Goal: Communication & Community: Answer question/provide support

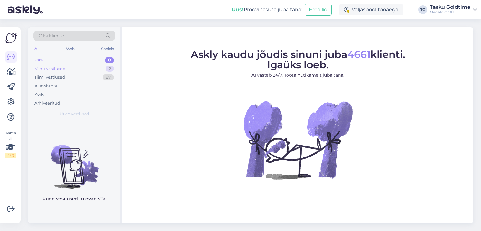
click at [107, 69] on div "2" at bounding box center [110, 69] width 8 height 6
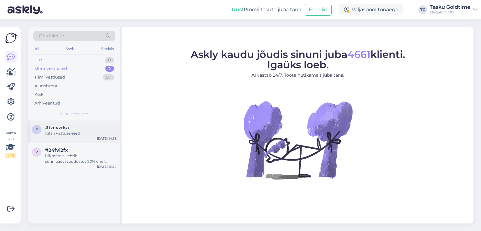
click at [91, 142] on div "f #fzcvzrka Aitäh vastuse eest! [DATE] 14:58" at bounding box center [74, 132] width 92 height 23
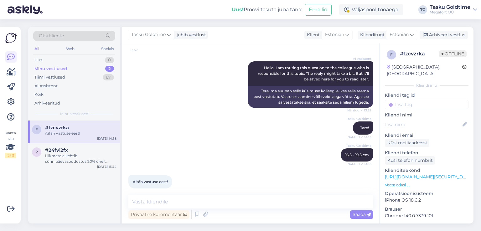
scroll to position [76, 0]
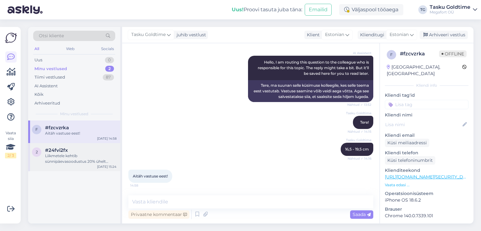
click at [49, 154] on div "Liikmetele kehtib sünnipäevasoodustus 20% ühelt ostukorvilt tavahinnaga toodete…" at bounding box center [80, 158] width 71 height 11
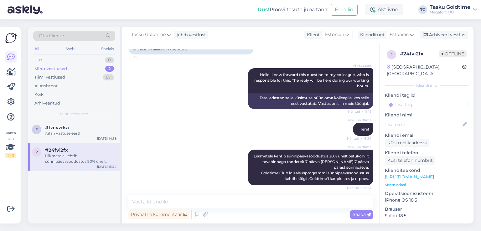
scroll to position [66, 0]
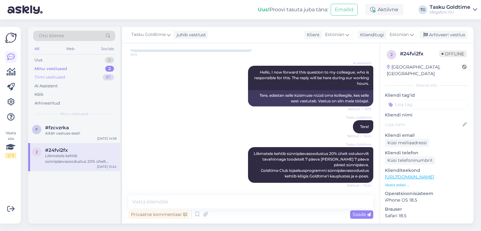
click at [102, 76] on div "Tiimi vestlused 87" at bounding box center [74, 77] width 82 height 9
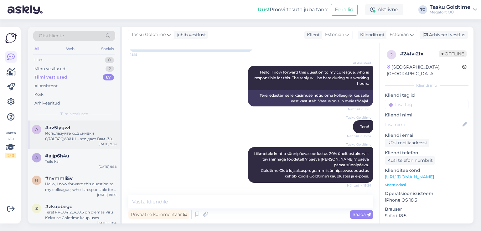
click at [85, 128] on div "#av5tygwl" at bounding box center [80, 128] width 71 height 6
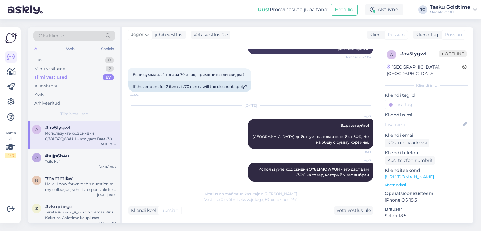
scroll to position [119, 0]
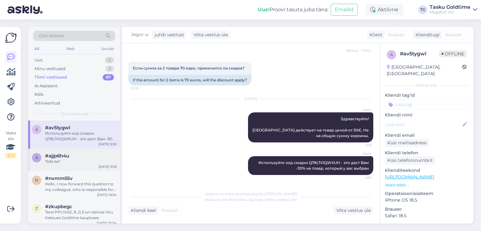
click at [88, 154] on div "#ajjp6h4u" at bounding box center [80, 156] width 71 height 6
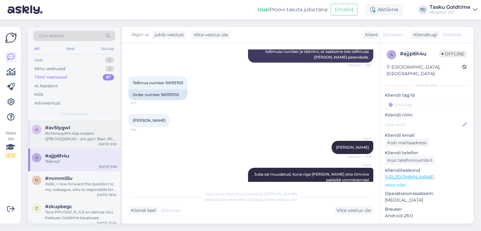
click at [112, 143] on div "[DATE] 9:59" at bounding box center [108, 144] width 18 height 5
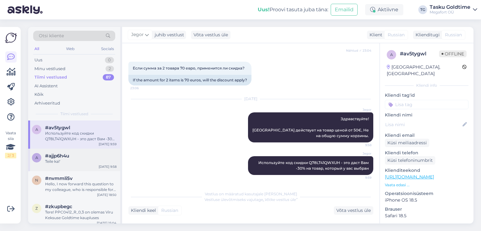
click at [81, 155] on div "#ajjp6h4u" at bounding box center [80, 156] width 71 height 6
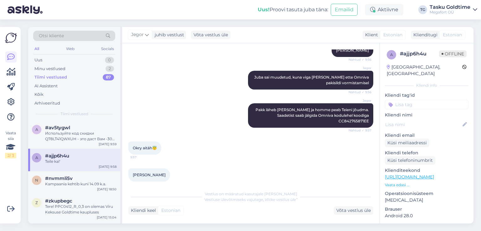
scroll to position [274, 0]
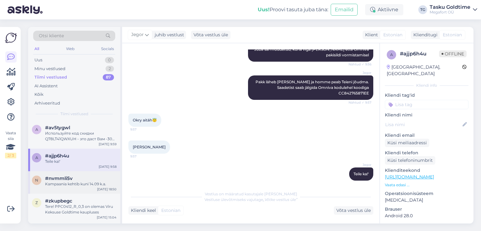
click at [89, 184] on div "Kampaania kehtib kuni 14.09 k.a." at bounding box center [80, 184] width 71 height 6
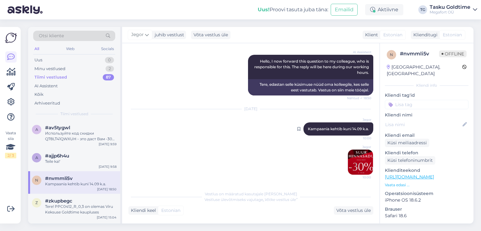
scroll to position [71, 0]
click at [54, 205] on div "Tere! PPC0412_R_0,3 on olemas Viru Keksuse Goldtime kaupluses" at bounding box center [80, 209] width 71 height 11
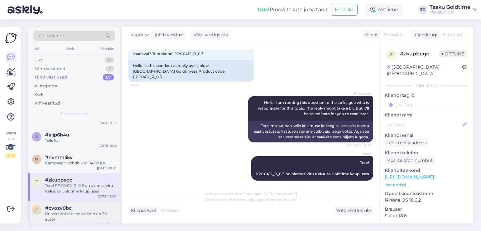
scroll to position [0, 0]
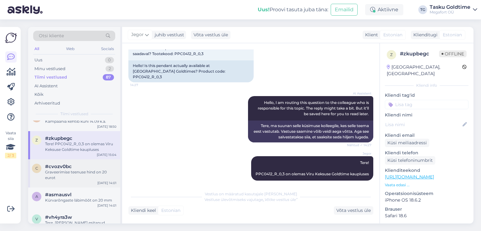
click at [93, 168] on div "#cvozv0bc" at bounding box center [80, 167] width 71 height 6
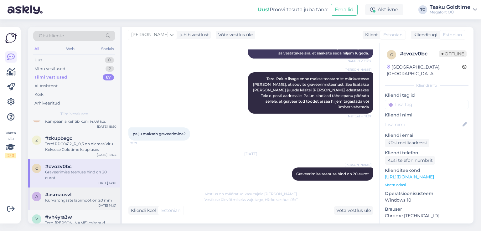
click at [112, 188] on div "a #asmausvl Kürvarõngaste läbimõõt on 20 mm [DATE] 14:01" at bounding box center [74, 199] width 92 height 23
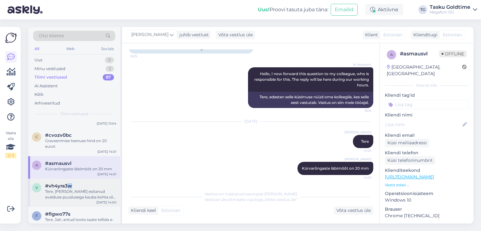
click at [70, 183] on div "v #vh4yra3w Tere. [PERSON_NAME] esitanud avalduse puudusega kauba kohta siis se…" at bounding box center [74, 193] width 92 height 28
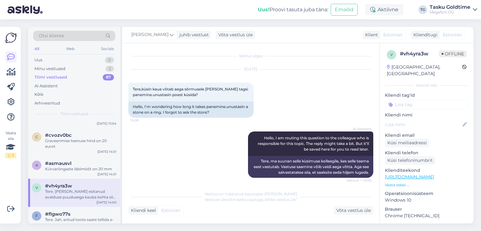
click at [191, 169] on div "AI Assistent Hello, I am routing this question to the colleague who is responsi…" at bounding box center [250, 155] width 245 height 60
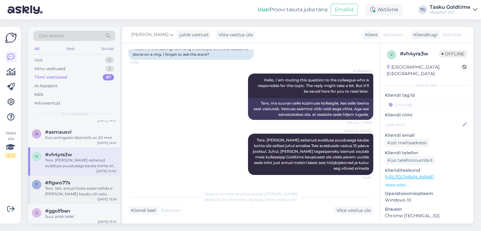
click at [89, 187] on div "Tere. Jah, antud toote saate tellida e-[PERSON_NAME] kaudu või osta meie Pärnu …" at bounding box center [80, 191] width 71 height 11
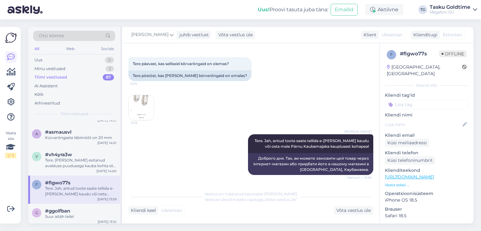
click at [143, 120] on img at bounding box center [141, 107] width 25 height 25
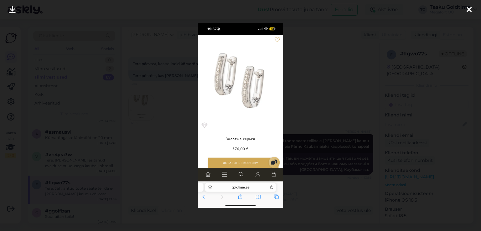
click at [146, 133] on div at bounding box center [240, 115] width 481 height 231
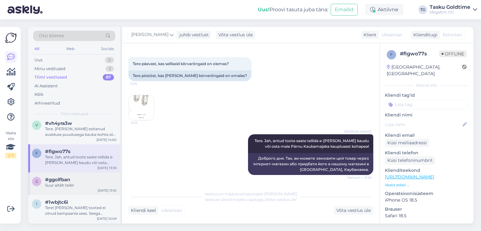
click at [90, 175] on div "g #ggolfban Suur aitäh teile! [DATE] 13:10" at bounding box center [74, 184] width 92 height 23
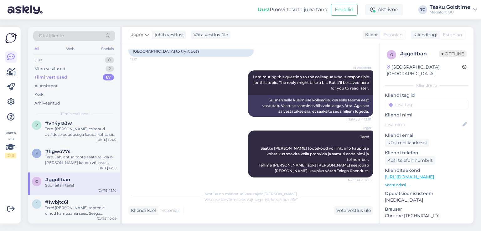
scroll to position [253, 0]
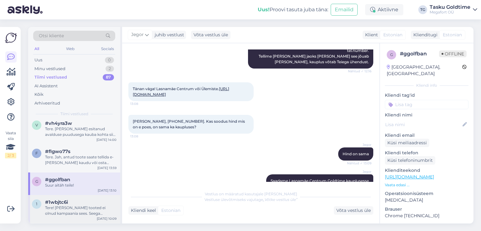
click at [90, 208] on div "Tere! [PERSON_NAME] tooted ei olnud kampaania sees. Seega soodustus ei rakendan…" at bounding box center [80, 210] width 71 height 11
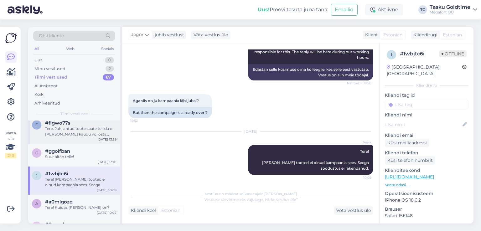
scroll to position [219, 0]
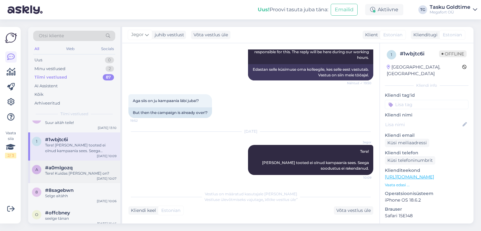
click at [89, 169] on div "#a0mlgozq" at bounding box center [80, 168] width 71 height 6
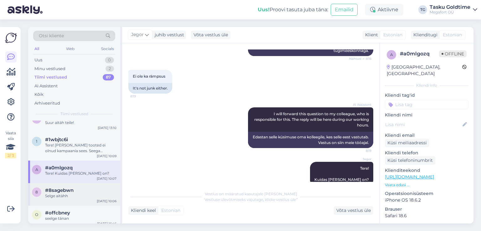
scroll to position [250, 0]
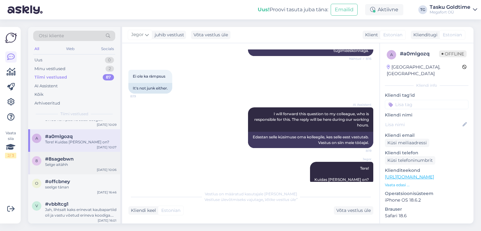
click at [97, 153] on div "8 #8sagebwn Selge aitähh [DATE] 10:06" at bounding box center [74, 163] width 92 height 23
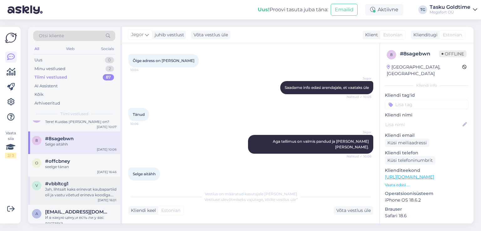
scroll to position [282, 0]
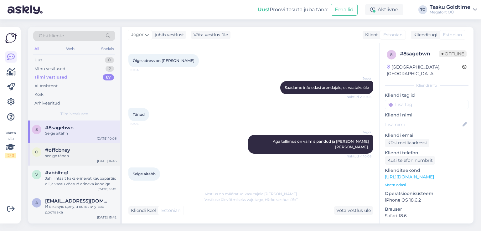
click at [87, 158] on div "seelge tänan" at bounding box center [80, 156] width 71 height 6
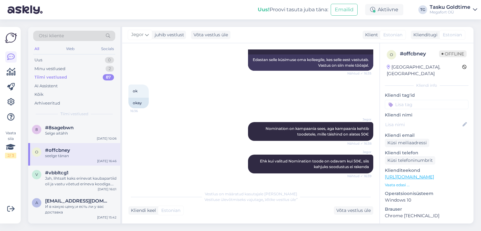
scroll to position [1262, 0]
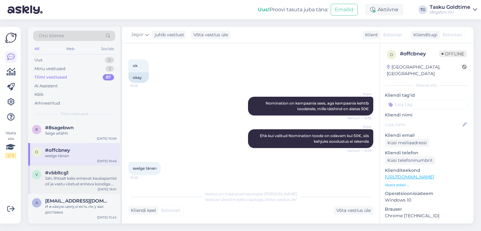
click at [78, 183] on div "Jah, lihtsalt kaks erinevat kaubapartiid oli ja vastu võetud erineva koodiga. M…" at bounding box center [80, 181] width 71 height 11
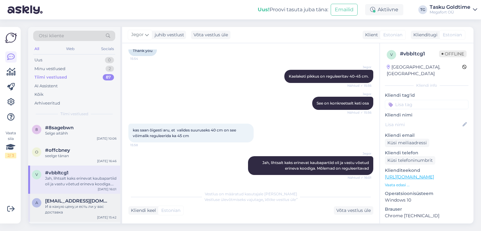
scroll to position [313, 0]
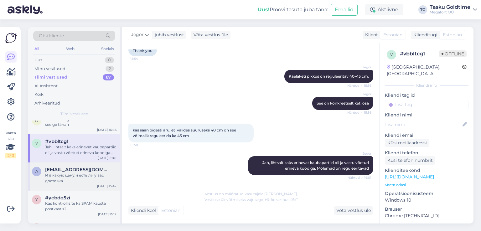
click at [95, 173] on div "И в какую цену,и есть ли у вас доставка" at bounding box center [80, 178] width 71 height 11
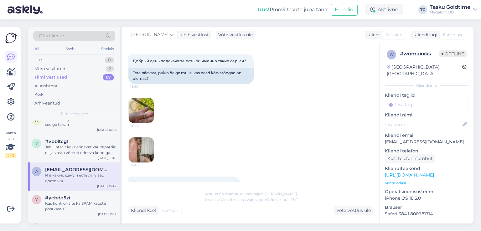
scroll to position [0, 0]
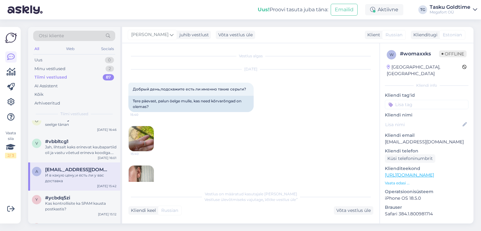
click at [138, 138] on img at bounding box center [141, 138] width 25 height 25
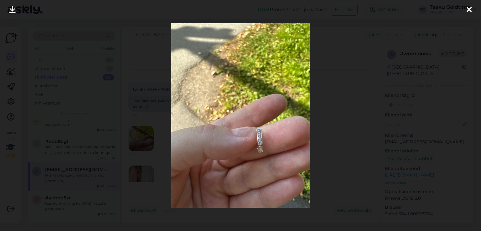
click at [138, 138] on div at bounding box center [240, 115] width 481 height 231
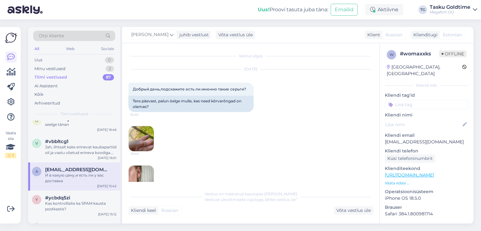
click at [138, 172] on img at bounding box center [141, 178] width 25 height 25
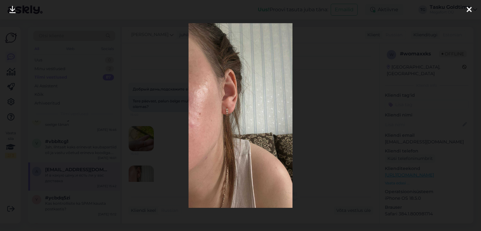
click at [144, 152] on div at bounding box center [240, 115] width 481 height 231
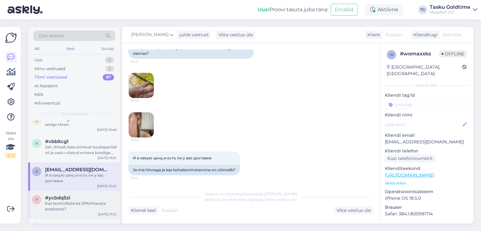
click at [83, 205] on div "Kas kontrollisite ka SPAM kausta postkastis?" at bounding box center [80, 206] width 71 height 11
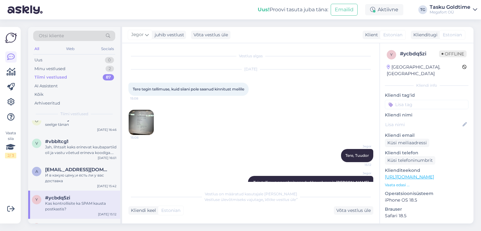
click at [149, 123] on img at bounding box center [141, 122] width 25 height 25
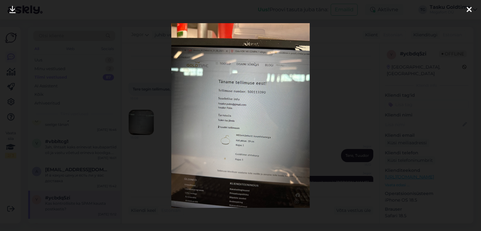
click at [144, 129] on div at bounding box center [240, 115] width 481 height 231
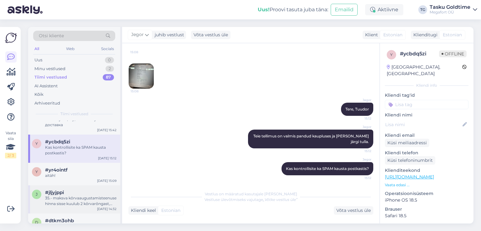
scroll to position [376, 0]
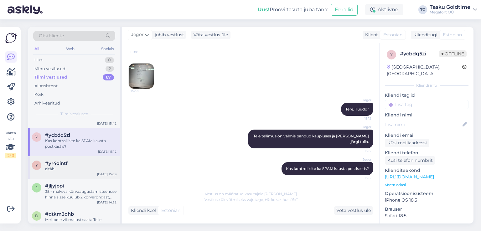
click at [80, 172] on div "aitäh!" at bounding box center [80, 169] width 71 height 6
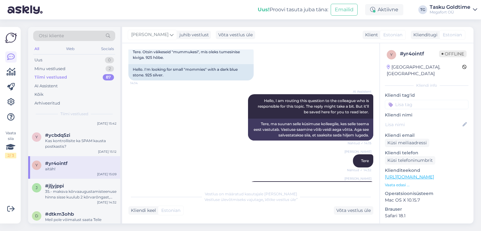
scroll to position [0, 0]
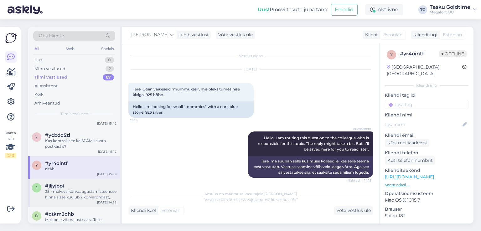
click at [83, 187] on div "#jljyjppi" at bounding box center [80, 186] width 71 height 6
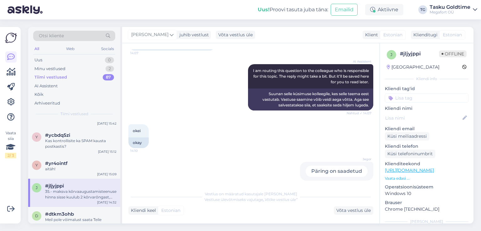
scroll to position [527, 0]
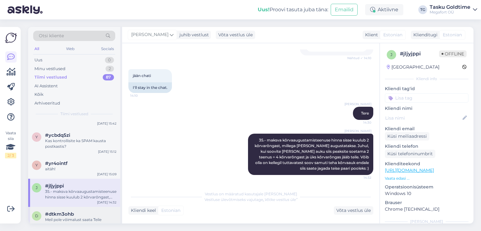
drag, startPoint x: 83, startPoint y: 212, endPoint x: 91, endPoint y: 211, distance: 8.2
click at [83, 212] on div "#dtkm3ohb" at bounding box center [80, 214] width 71 height 6
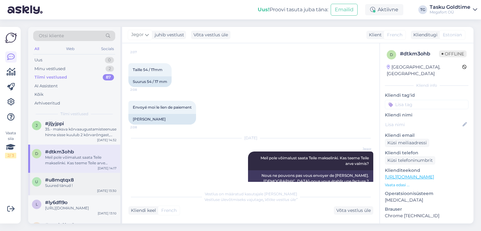
scroll to position [438, 0]
click at [78, 188] on div "Suured tänud !" at bounding box center [80, 186] width 71 height 6
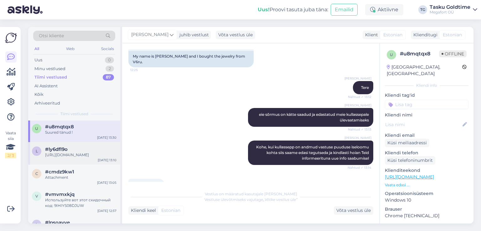
scroll to position [501, 0]
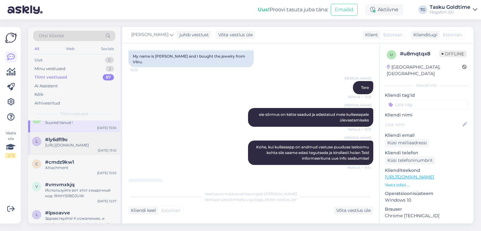
click at [98, 148] on div "[URL][DOMAIN_NAME]" at bounding box center [80, 145] width 71 height 6
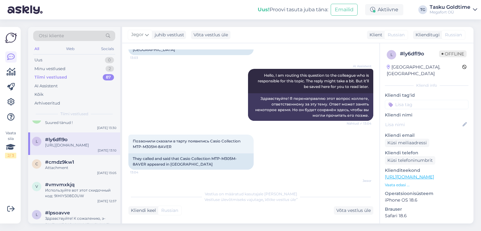
scroll to position [31, 0]
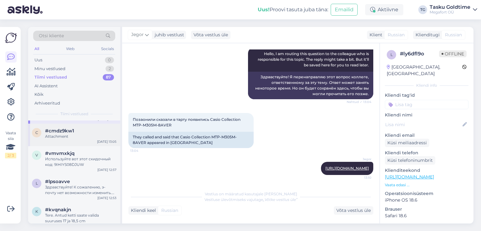
click at [86, 146] on div "c #cmdz9kw1 Attachment [DATE] 13:05" at bounding box center [74, 135] width 92 height 23
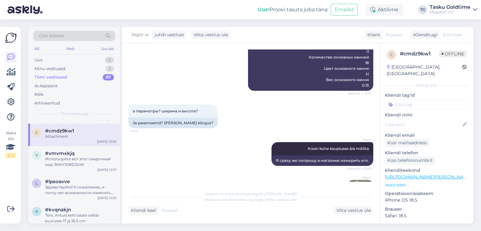
scroll to position [536, 0]
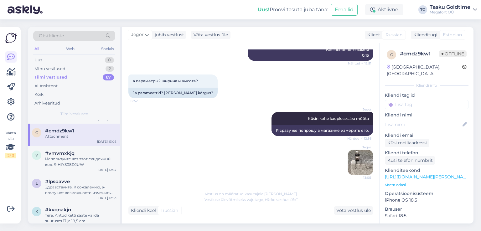
click at [363, 163] on img at bounding box center [360, 162] width 25 height 25
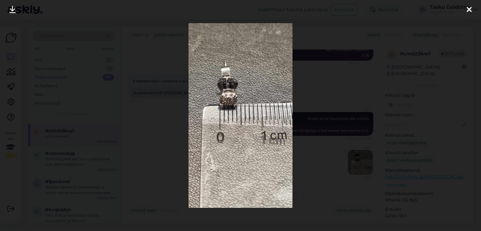
click at [345, 154] on div at bounding box center [240, 115] width 481 height 231
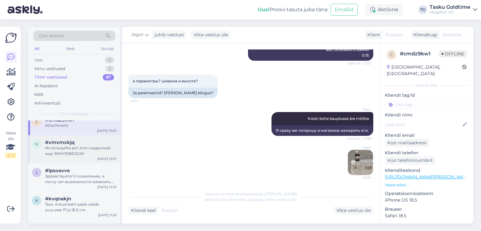
scroll to position [532, 0]
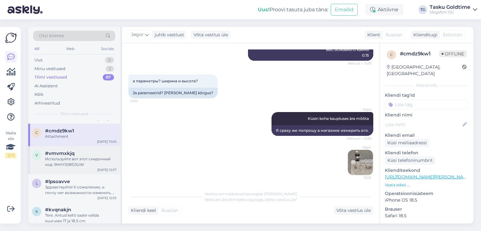
click at [96, 167] on div "Используйте вот этот скидочный код: 9IHIYS08DJUW" at bounding box center [80, 161] width 71 height 11
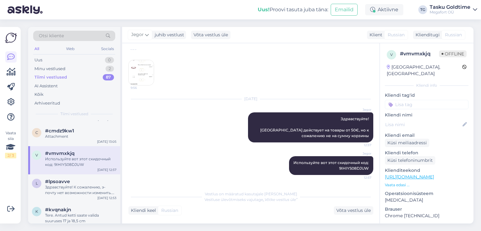
scroll to position [0, 0]
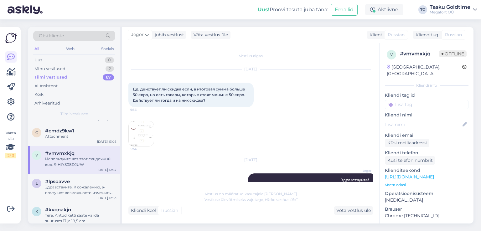
click at [153, 141] on img at bounding box center [141, 133] width 25 height 25
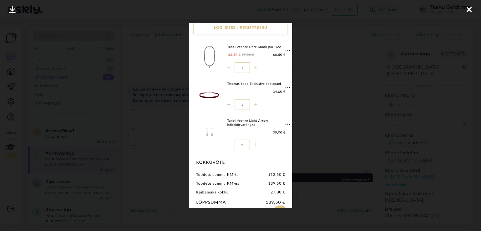
click at [153, 141] on div at bounding box center [240, 115] width 481 height 231
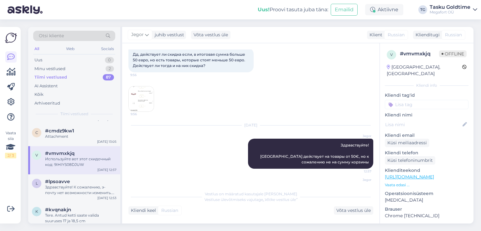
scroll to position [61, 0]
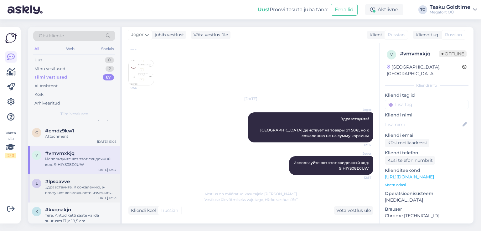
click at [86, 191] on div "Здравствуйте! К сожалению, э-почту нет возможности изменить. Вам придет СМС о п…" at bounding box center [80, 189] width 71 height 11
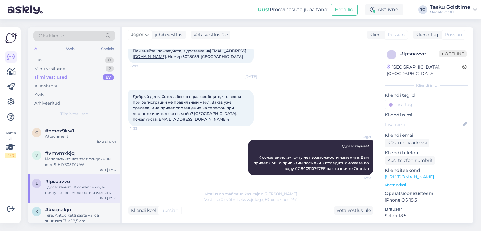
scroll to position [564, 0]
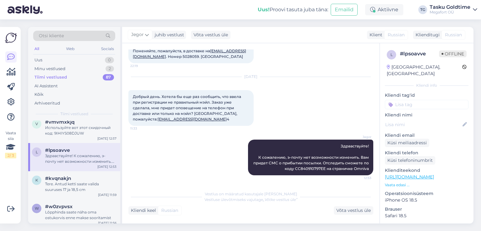
click at [83, 179] on div "k #kvqnakjn Tere. Antud ketti saate valida suuruses 17 ja 18,5 cm [DATE] 11:59" at bounding box center [74, 185] width 92 height 28
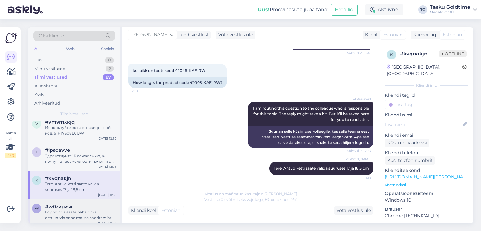
click at [61, 218] on div "Lõpphinda saate näha oma ostukorvis enne makse sooritamist" at bounding box center [80, 214] width 71 height 11
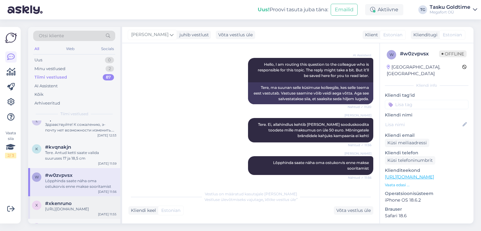
click at [75, 212] on div "[URL][DOMAIN_NAME]" at bounding box center [80, 209] width 71 height 6
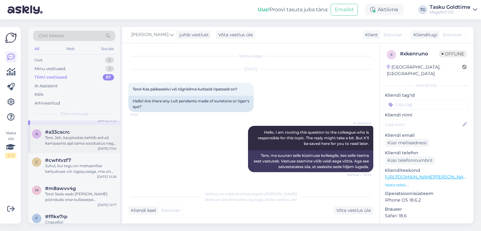
click at [100, 153] on div "a #a33cscrc Tere. Jah, kauplustes kehtib antud kampaania ajal sama soodustus na…" at bounding box center [74, 139] width 92 height 28
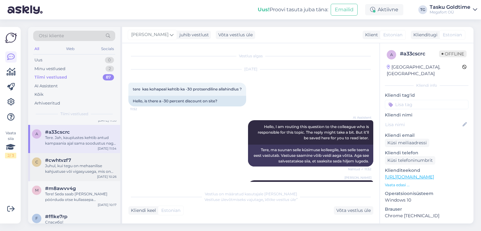
click at [94, 174] on div "Juhul, kui tegu on mehaanilise kahjustuse või vigasyusega, mis on tekkinud toot…" at bounding box center [80, 168] width 71 height 11
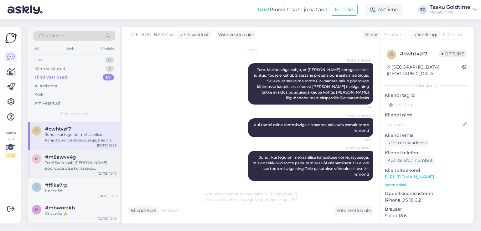
click at [78, 171] on div "Tere! Seda saab [PERSON_NAME] pöörduda otse kullassepa [PERSON_NAME]. Meie part…" at bounding box center [80, 165] width 71 height 11
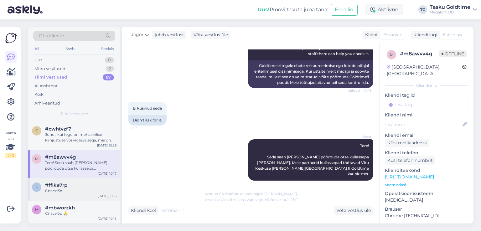
click at [96, 188] on div "#fflke7rp" at bounding box center [80, 186] width 71 height 6
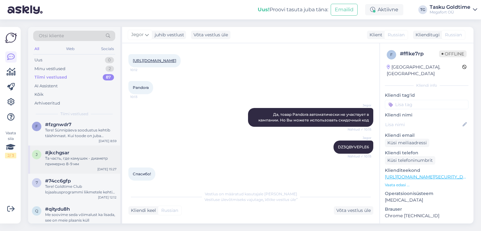
click at [82, 156] on div "#jkchgsar" at bounding box center [80, 153] width 71 height 6
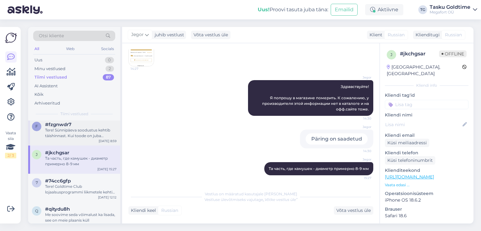
click at [90, 146] on div "f #fzgnwdr7 Tere! Sünnipäeva soodustus kehtib täishinnast. Kui toode on juba so…" at bounding box center [74, 131] width 92 height 28
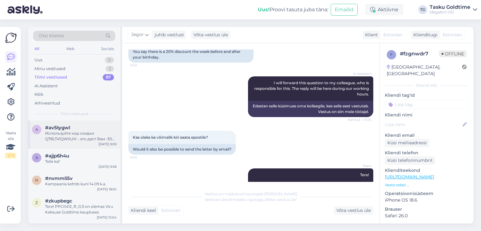
click at [94, 141] on div "Используйте код скидки Q78LT41QWXUH - это даст Вам -30% на товар, который у вас…" at bounding box center [80, 136] width 71 height 11
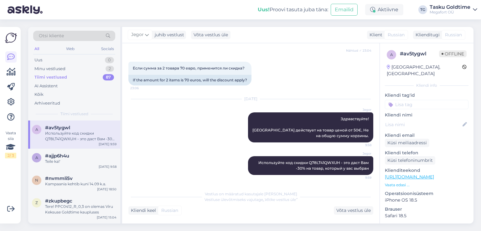
click at [96, 54] on div "All Web Socials" at bounding box center [74, 50] width 82 height 10
click at [98, 60] on div "Uus 0" at bounding box center [74, 60] width 82 height 9
